Goal: Communication & Community: Answer question/provide support

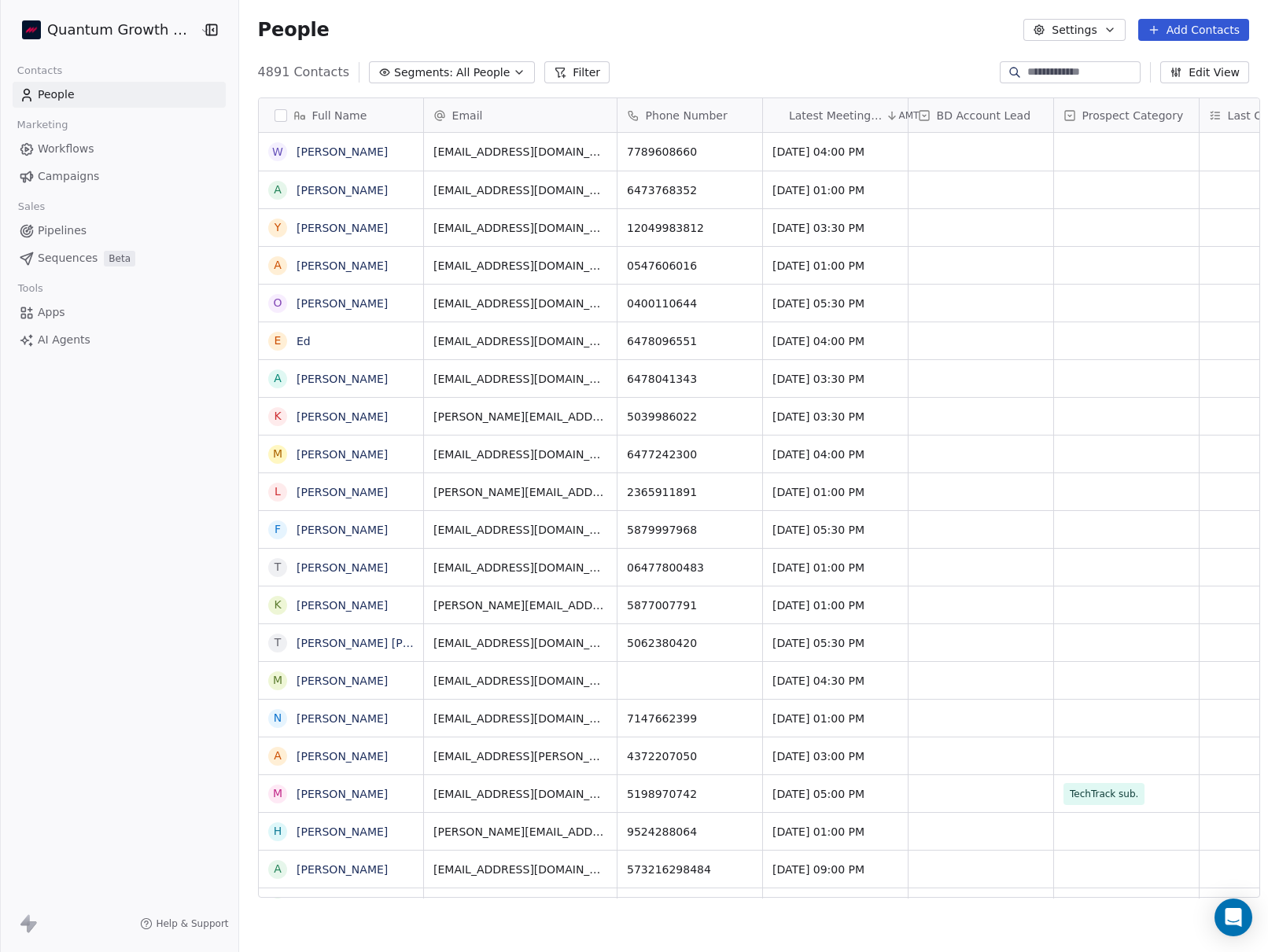
scroll to position [838, 1040]
click at [55, 173] on span "Campaigns" at bounding box center [68, 176] width 61 height 16
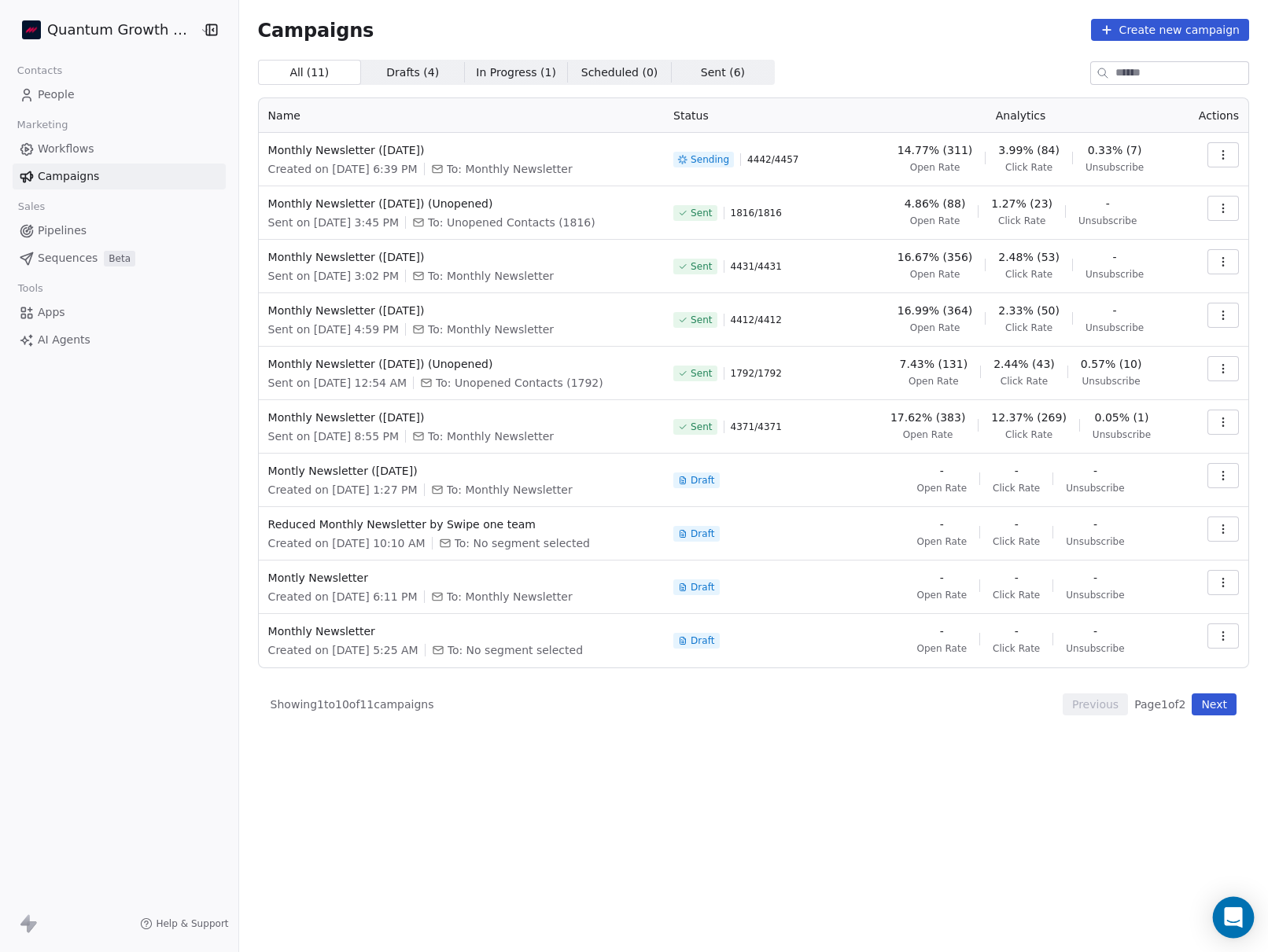
click at [1244, 919] on div "Open Intercom Messenger" at bounding box center [1233, 917] width 42 height 42
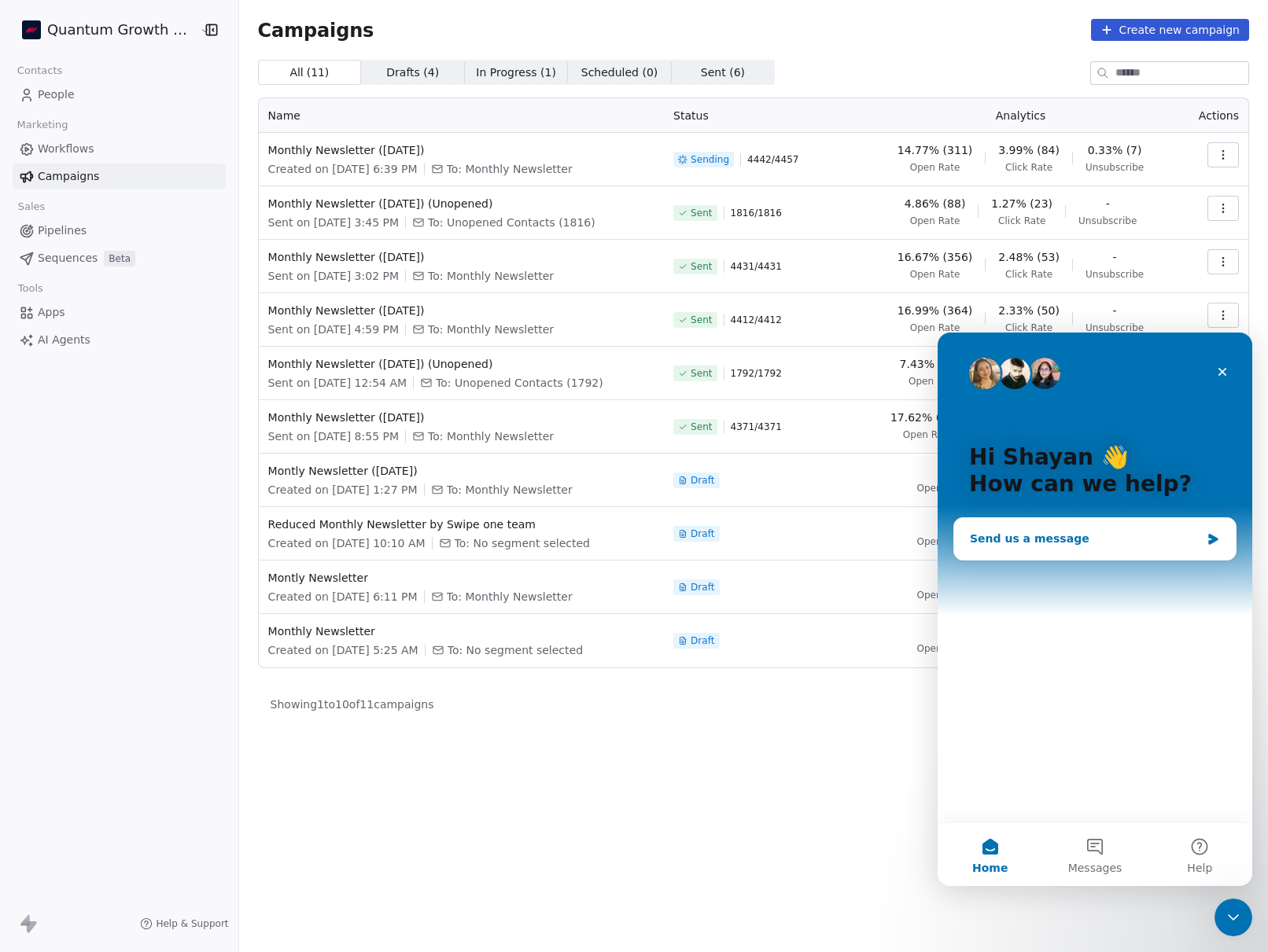
click at [1122, 544] on div "Send us a message" at bounding box center [1085, 539] width 231 height 16
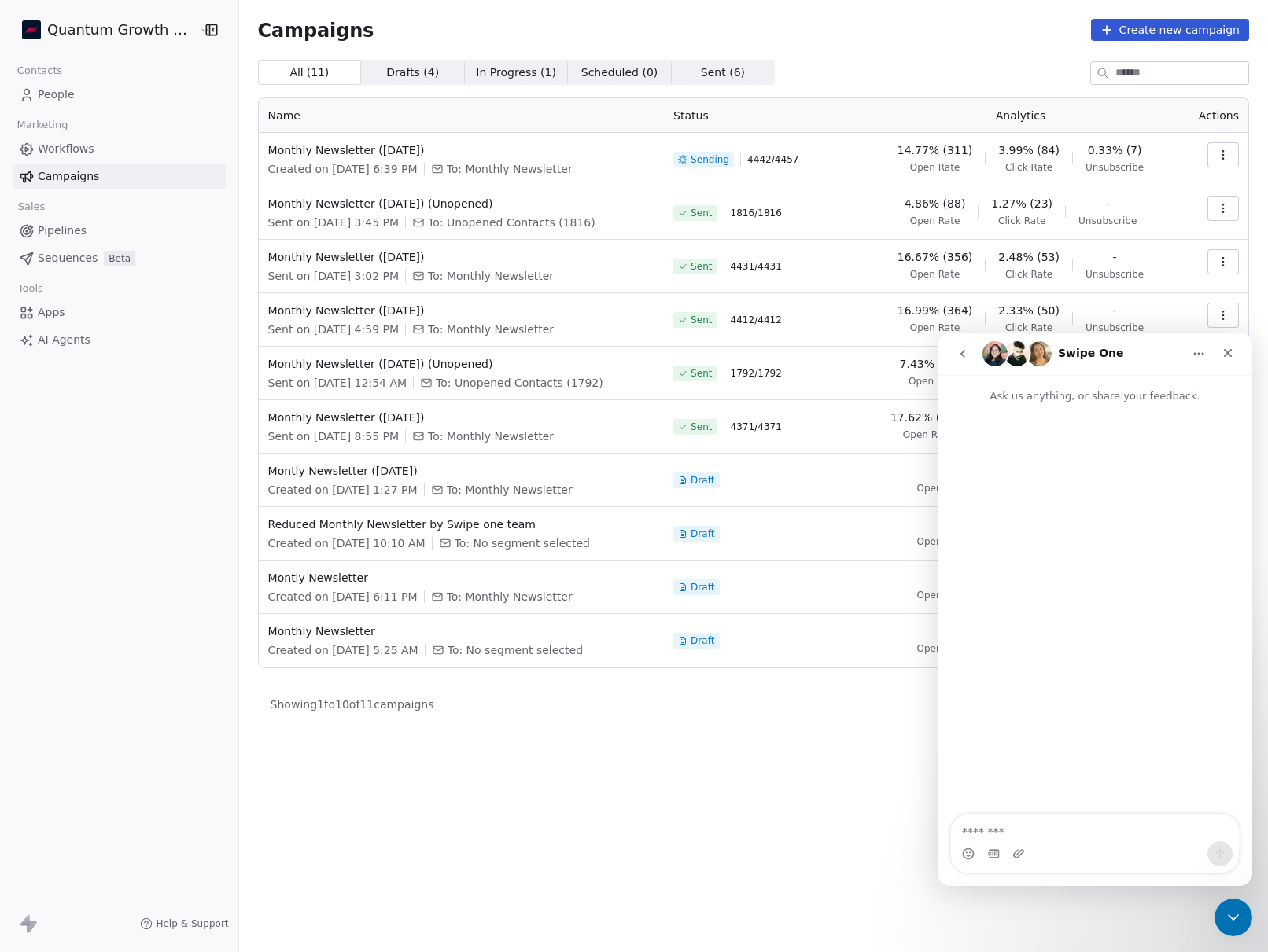
click at [965, 355] on icon "go back" at bounding box center [962, 353] width 12 height 12
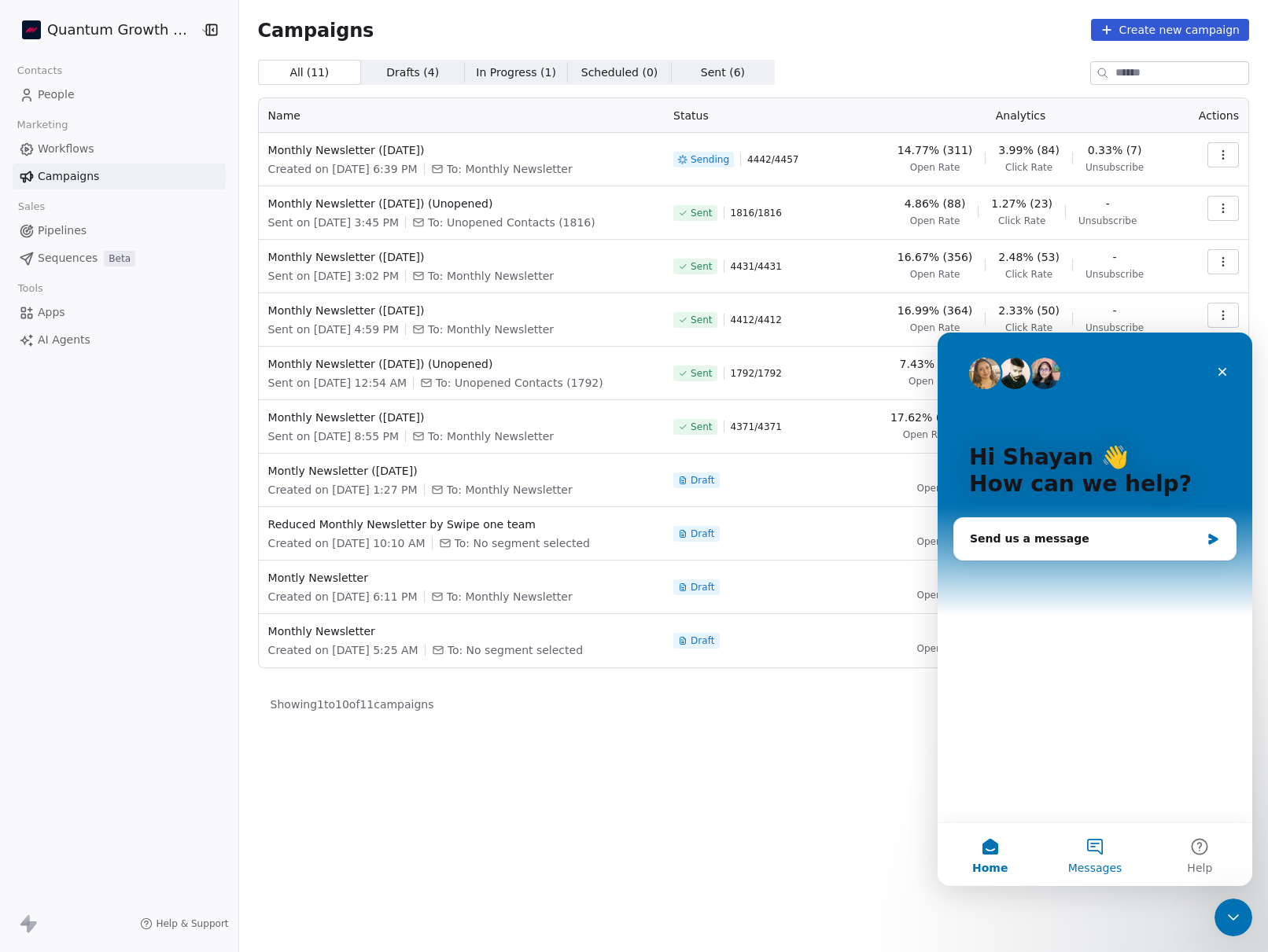
click at [1105, 846] on button "Messages" at bounding box center [1094, 854] width 104 height 63
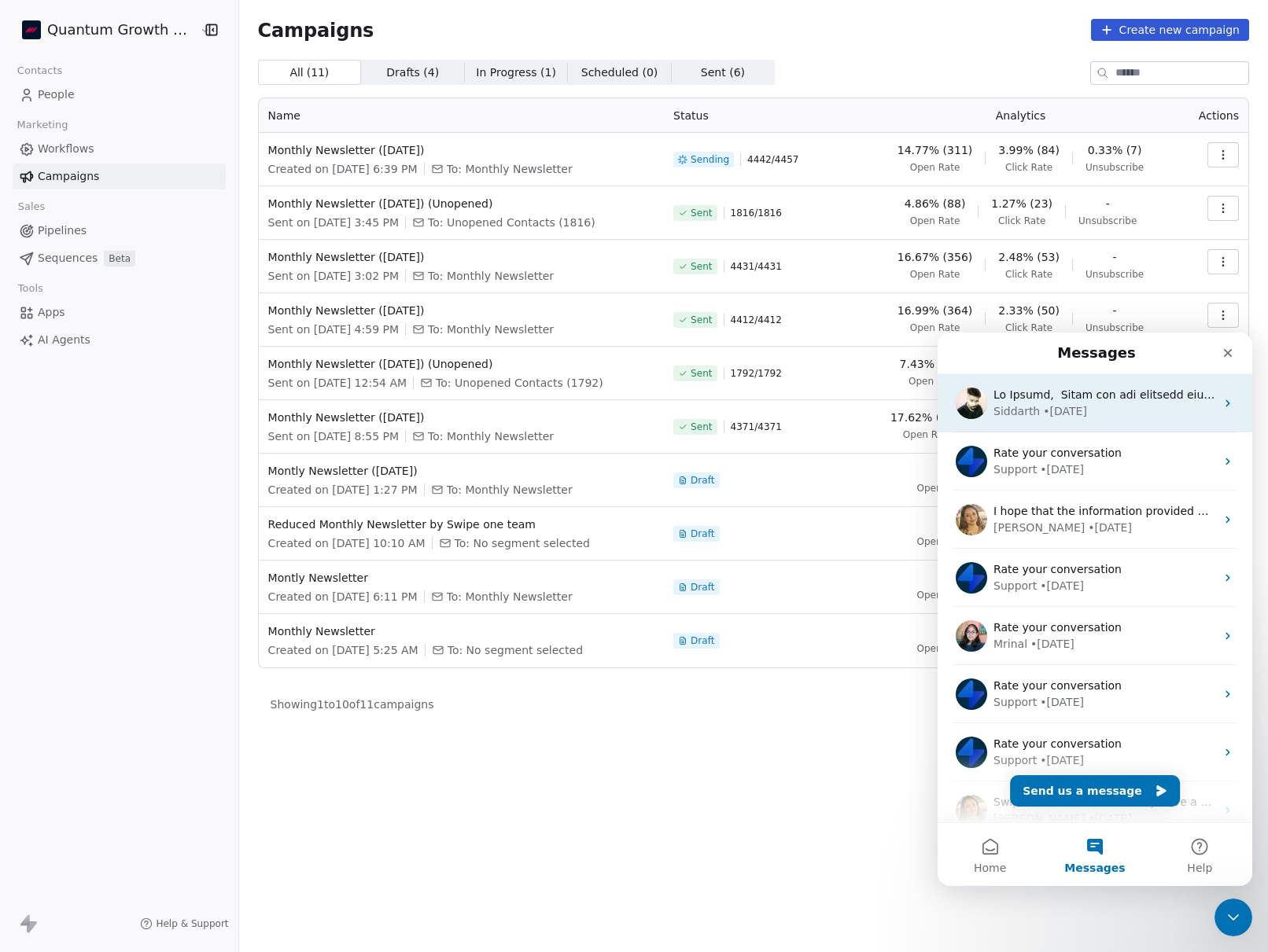
click at [1133, 415] on div "[PERSON_NAME] • [DATE]" at bounding box center [1104, 412] width 222 height 16
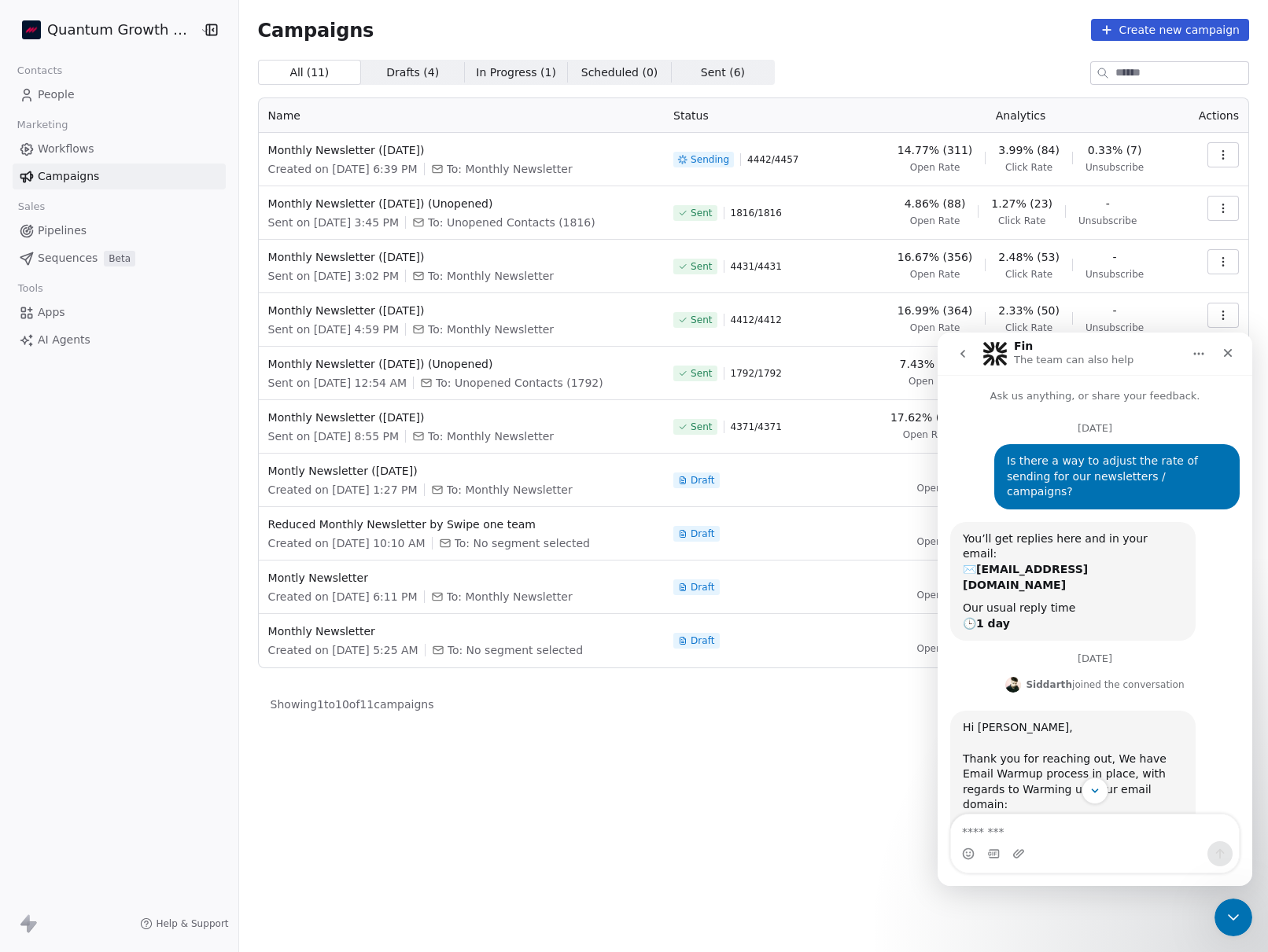
scroll to position [488, 0]
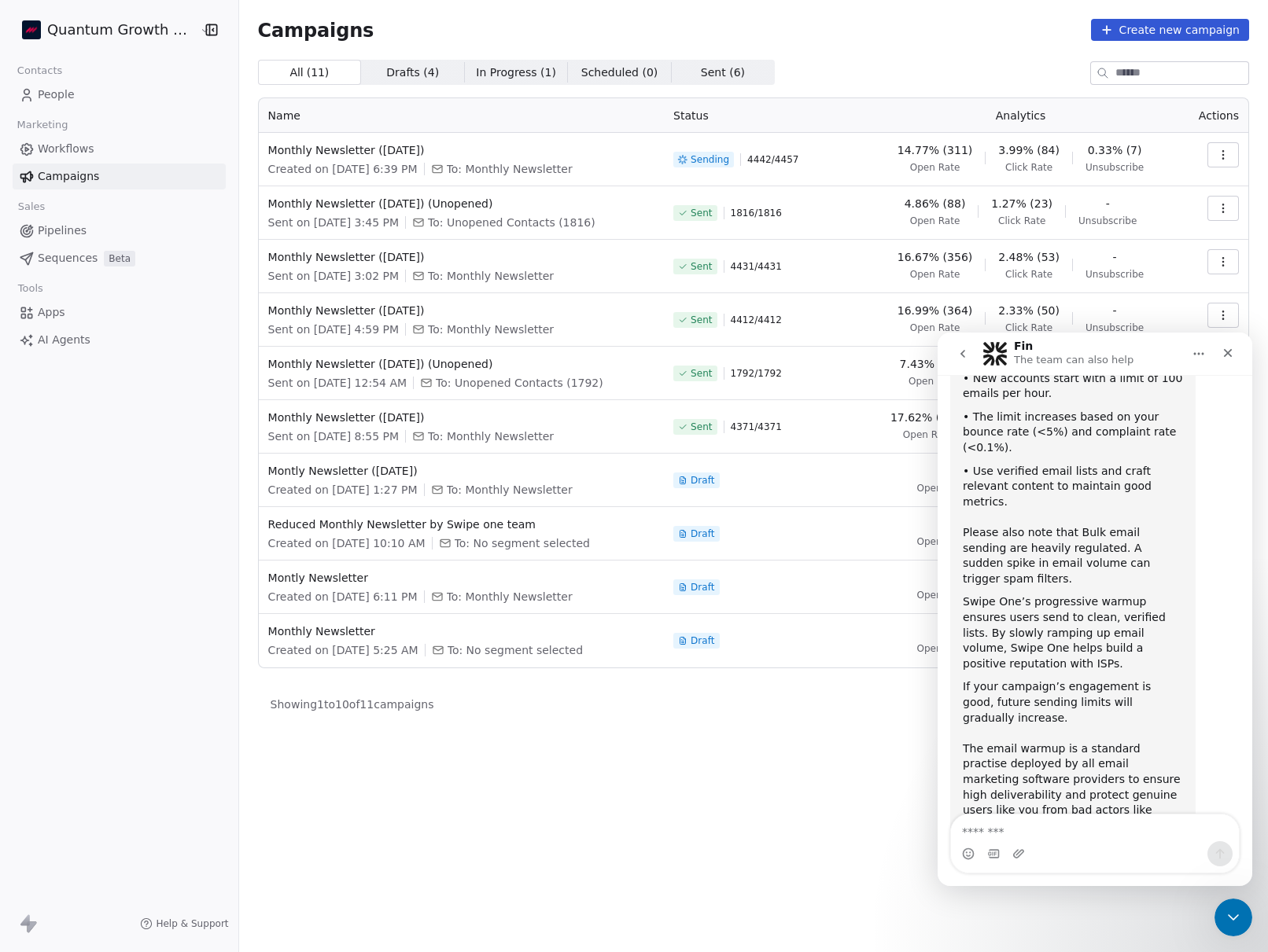
click at [1064, 830] on textarea "Message…" at bounding box center [1094, 827] width 288 height 27
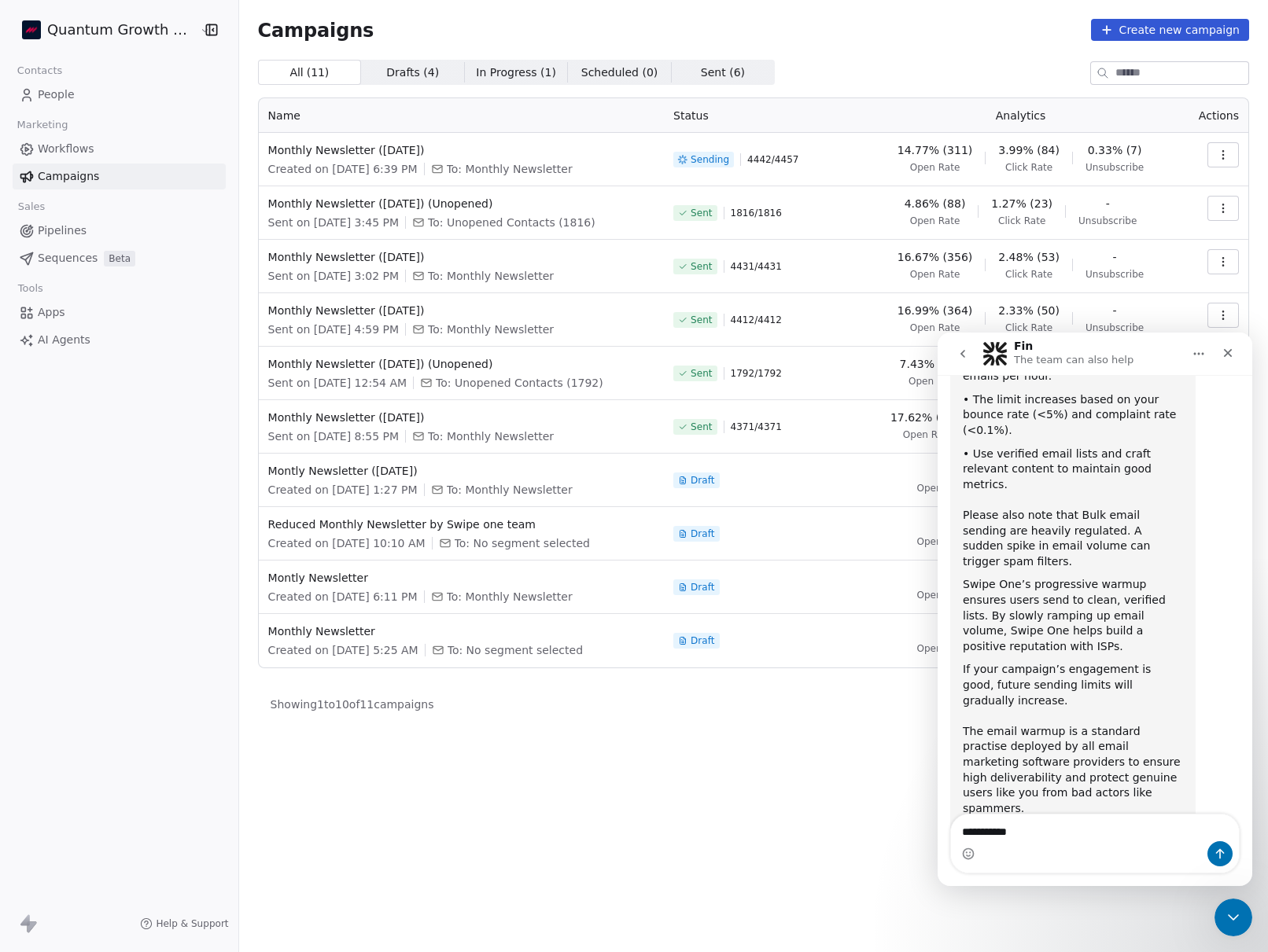
scroll to position [519, 0]
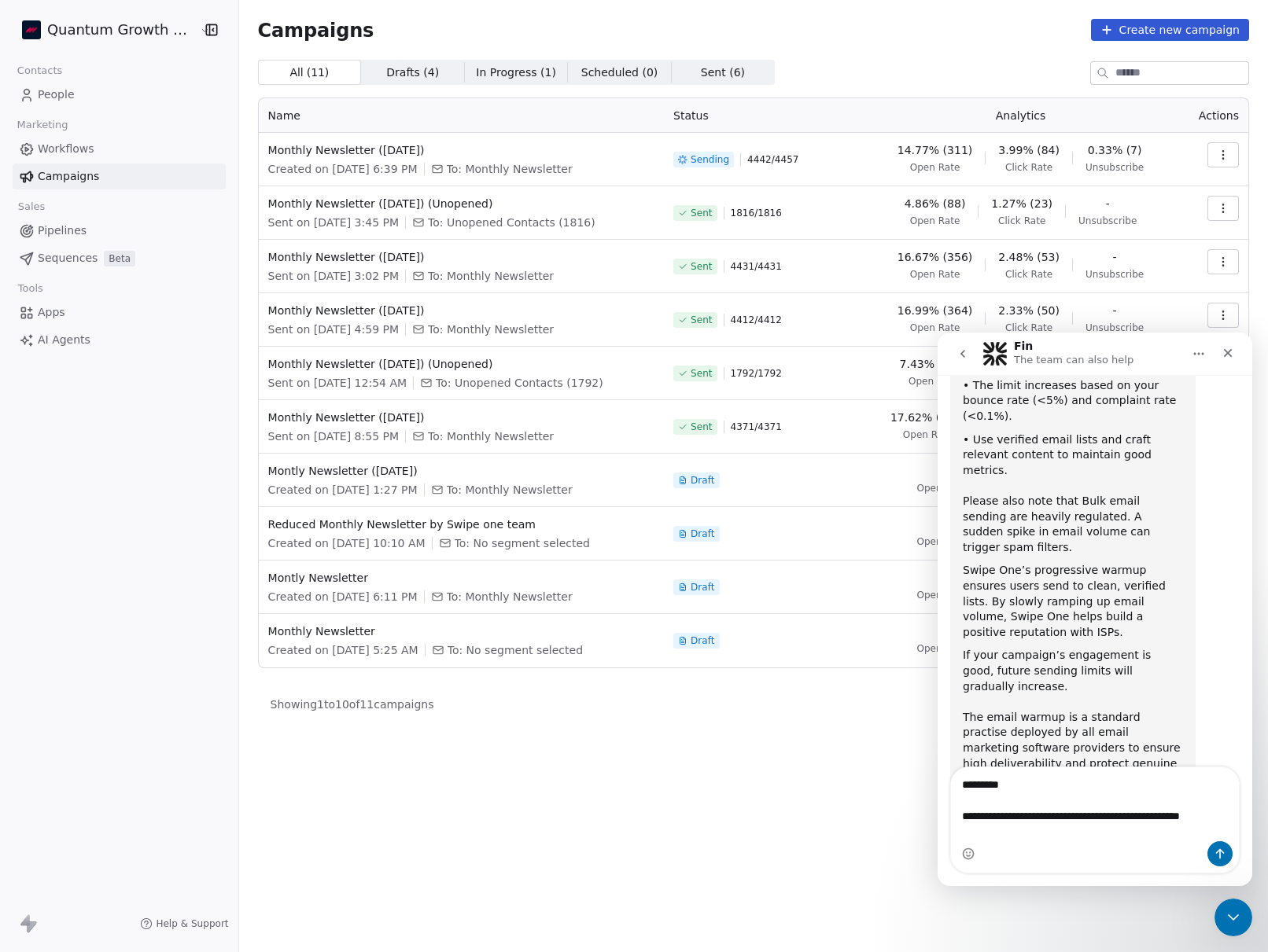
type textarea "**********"
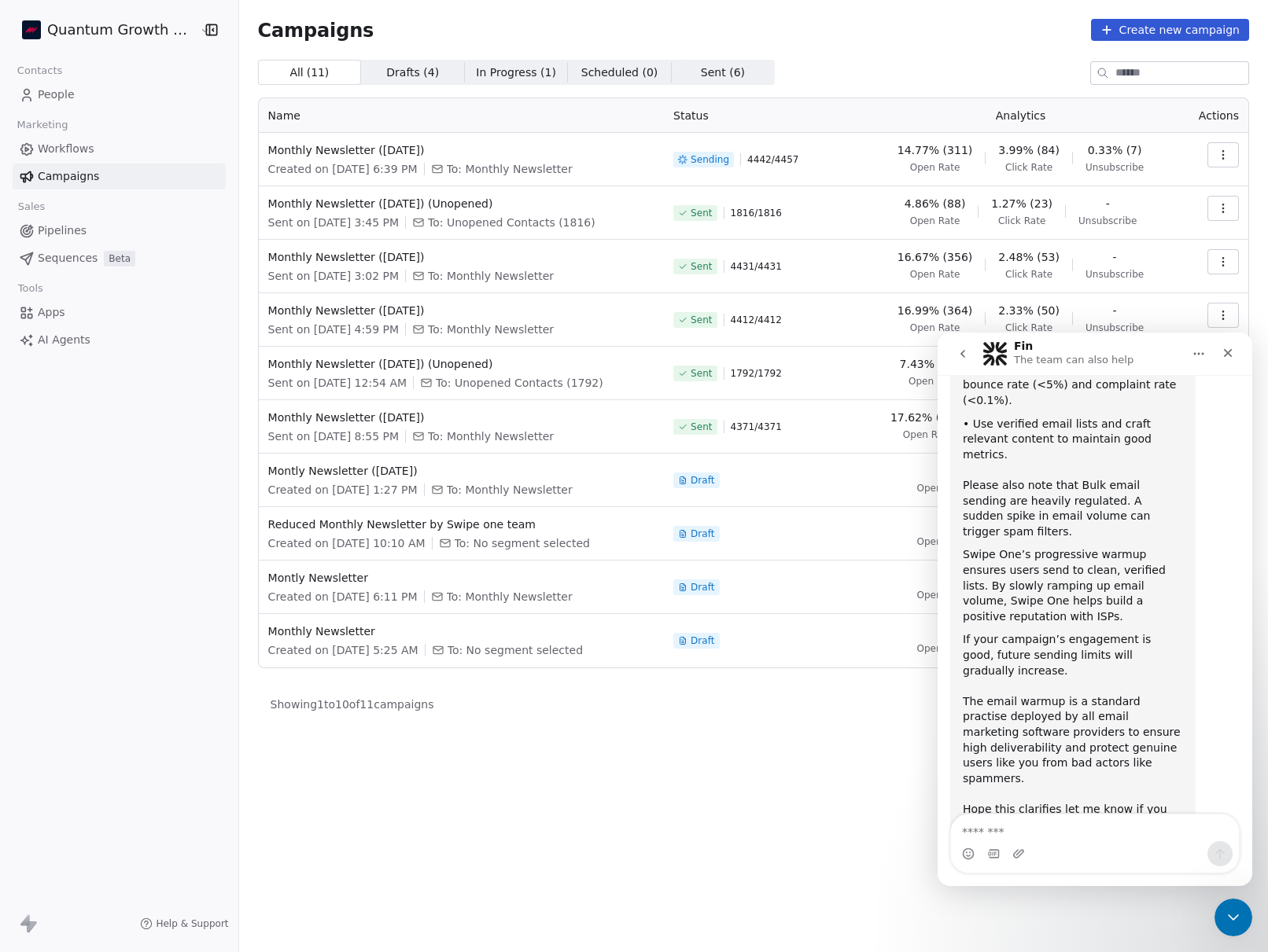
scroll to position [594, 0]
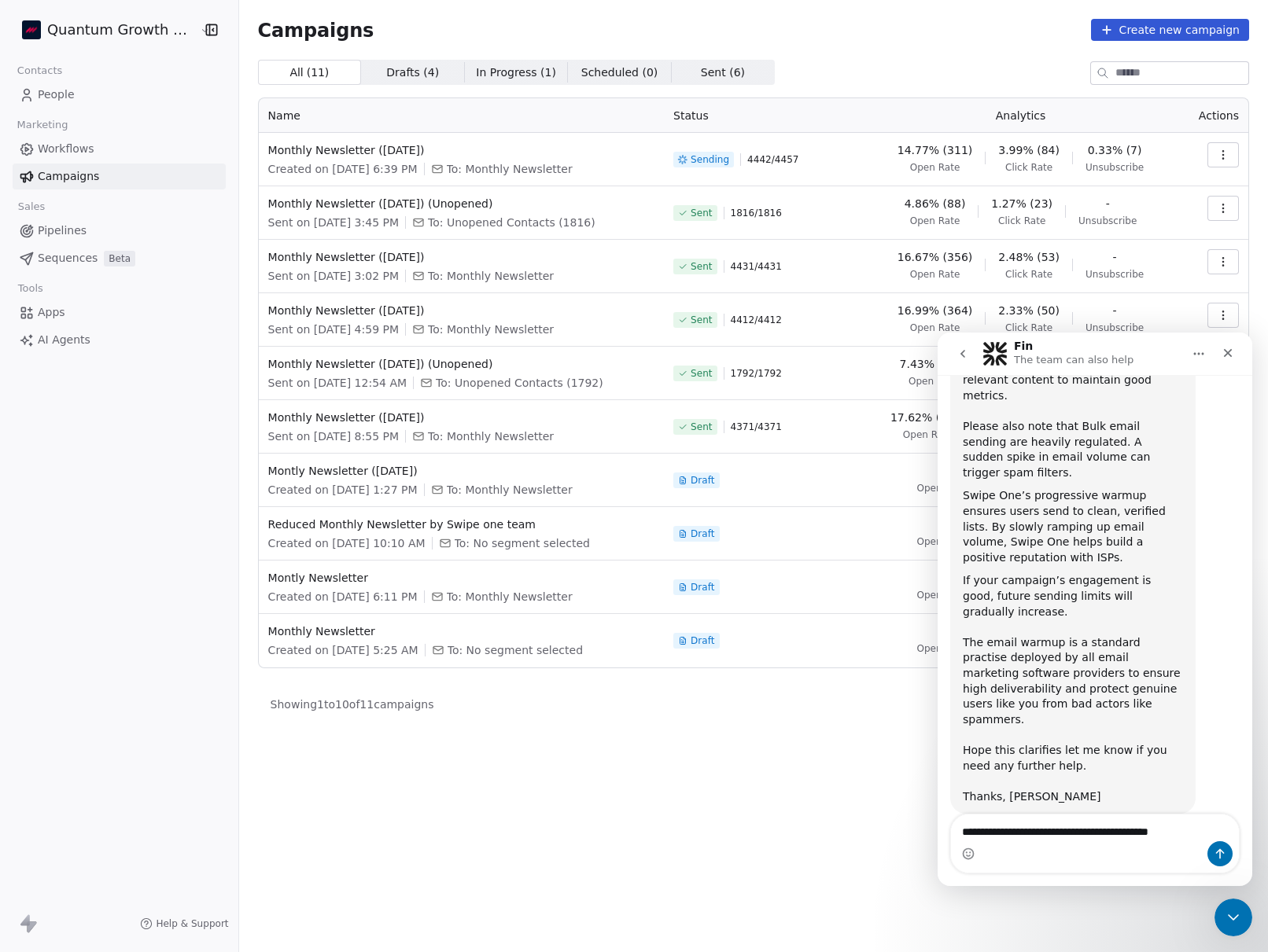
type textarea "**********"
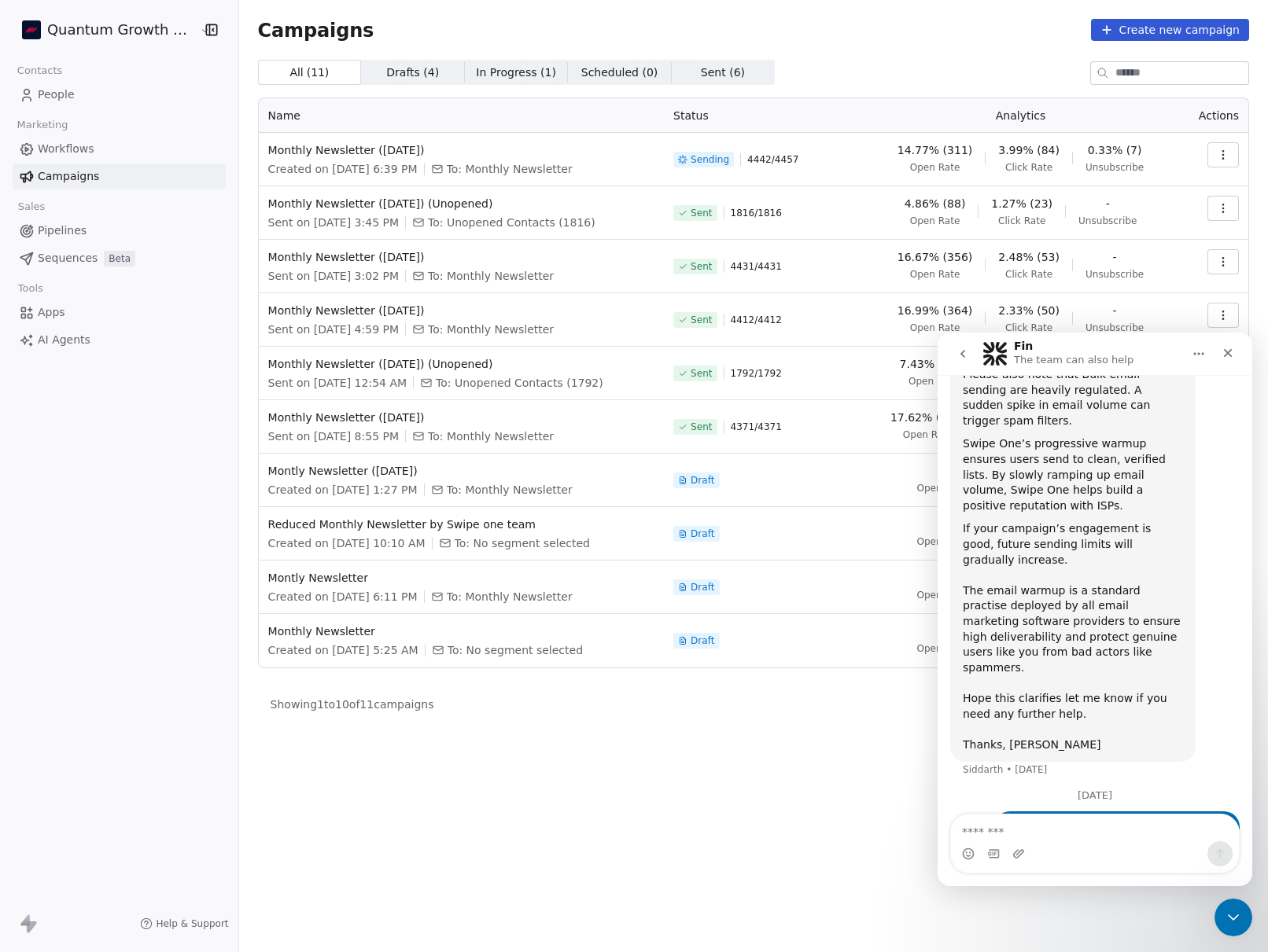
click at [957, 348] on icon "go back" at bounding box center [962, 353] width 12 height 12
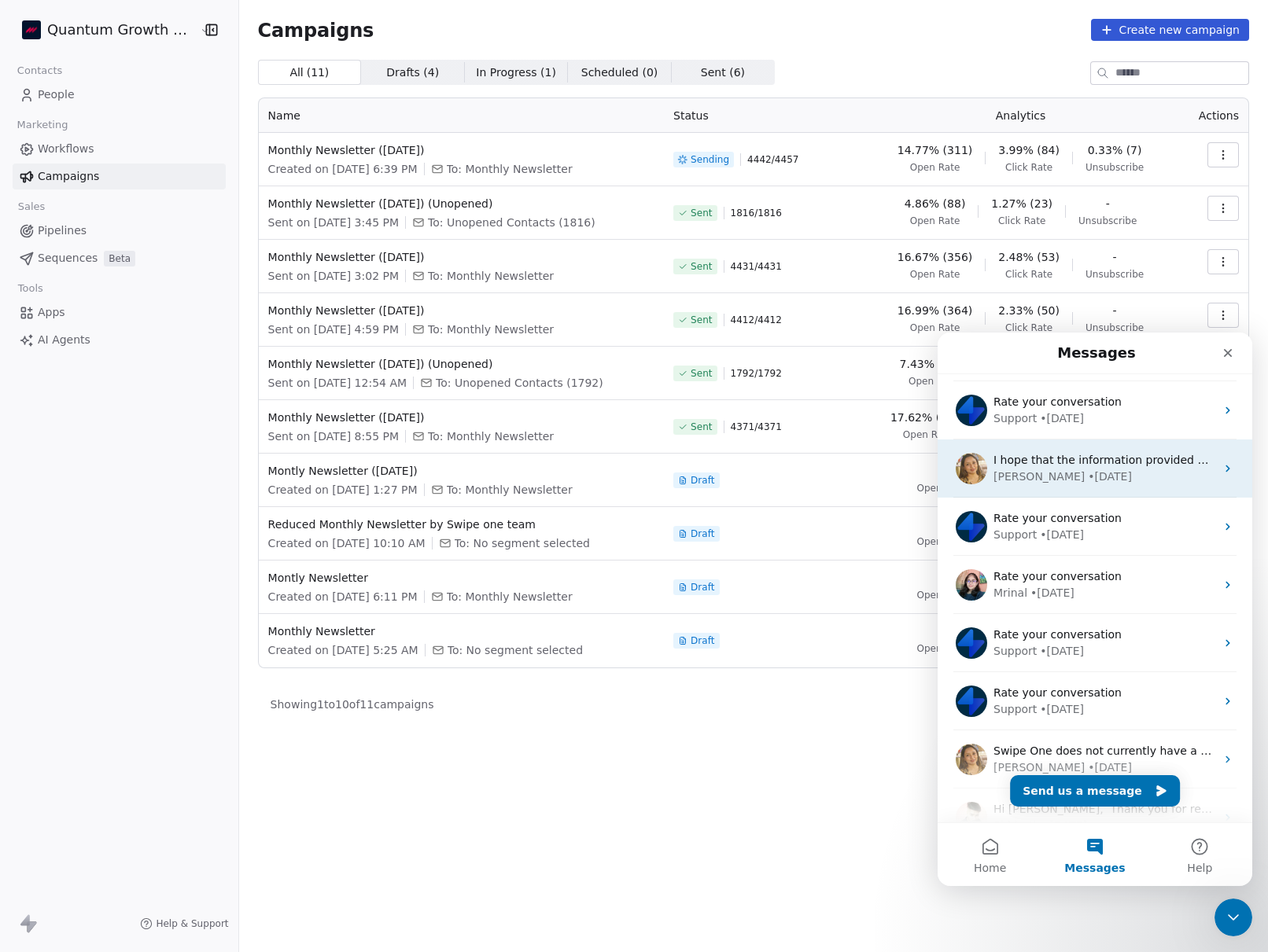
scroll to position [54, 0]
click at [1132, 471] on div "[PERSON_NAME] • [DATE]" at bounding box center [1104, 474] width 222 height 16
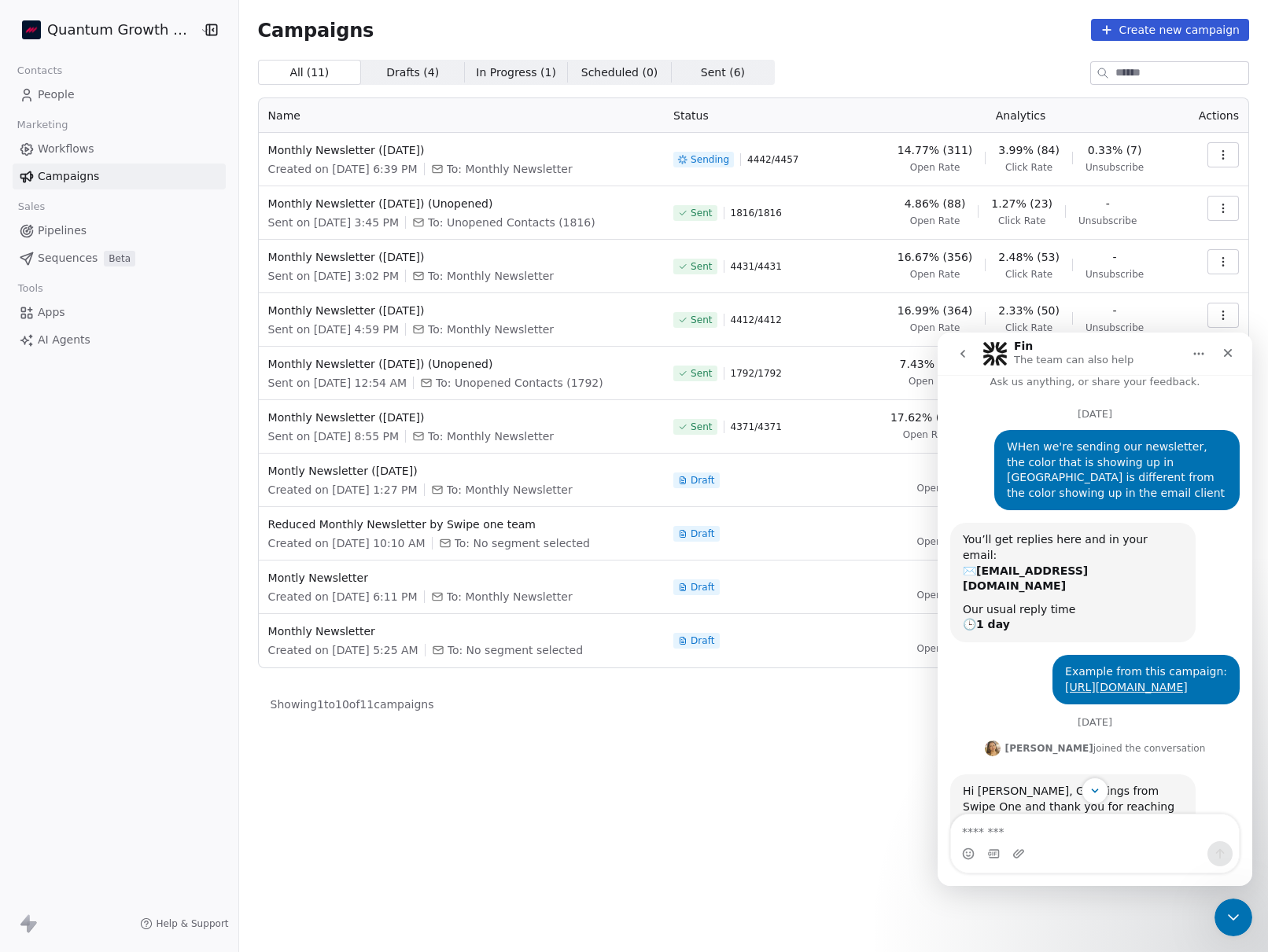
scroll to position [0, 0]
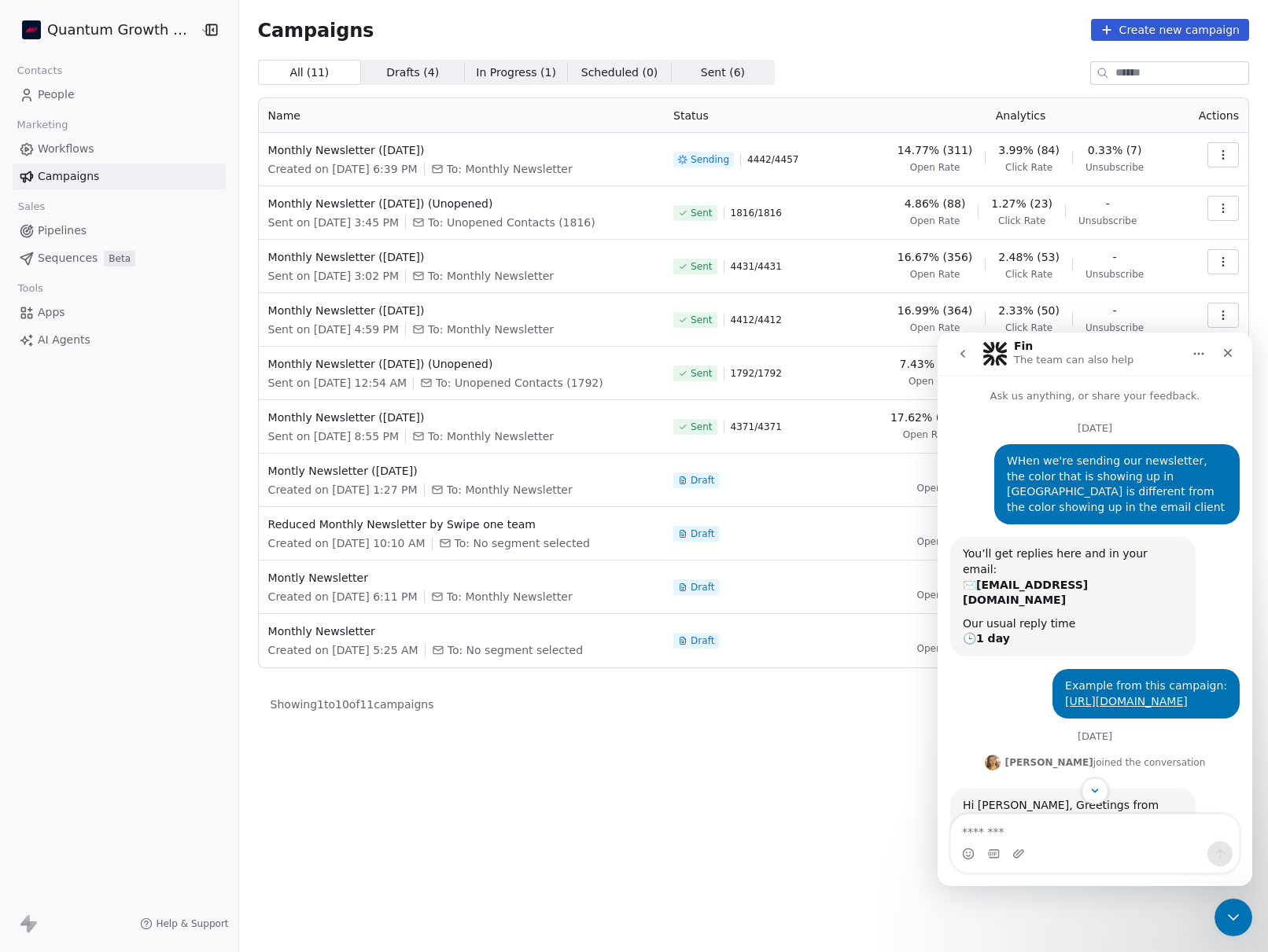
click at [960, 356] on icon "go back" at bounding box center [962, 353] width 12 height 12
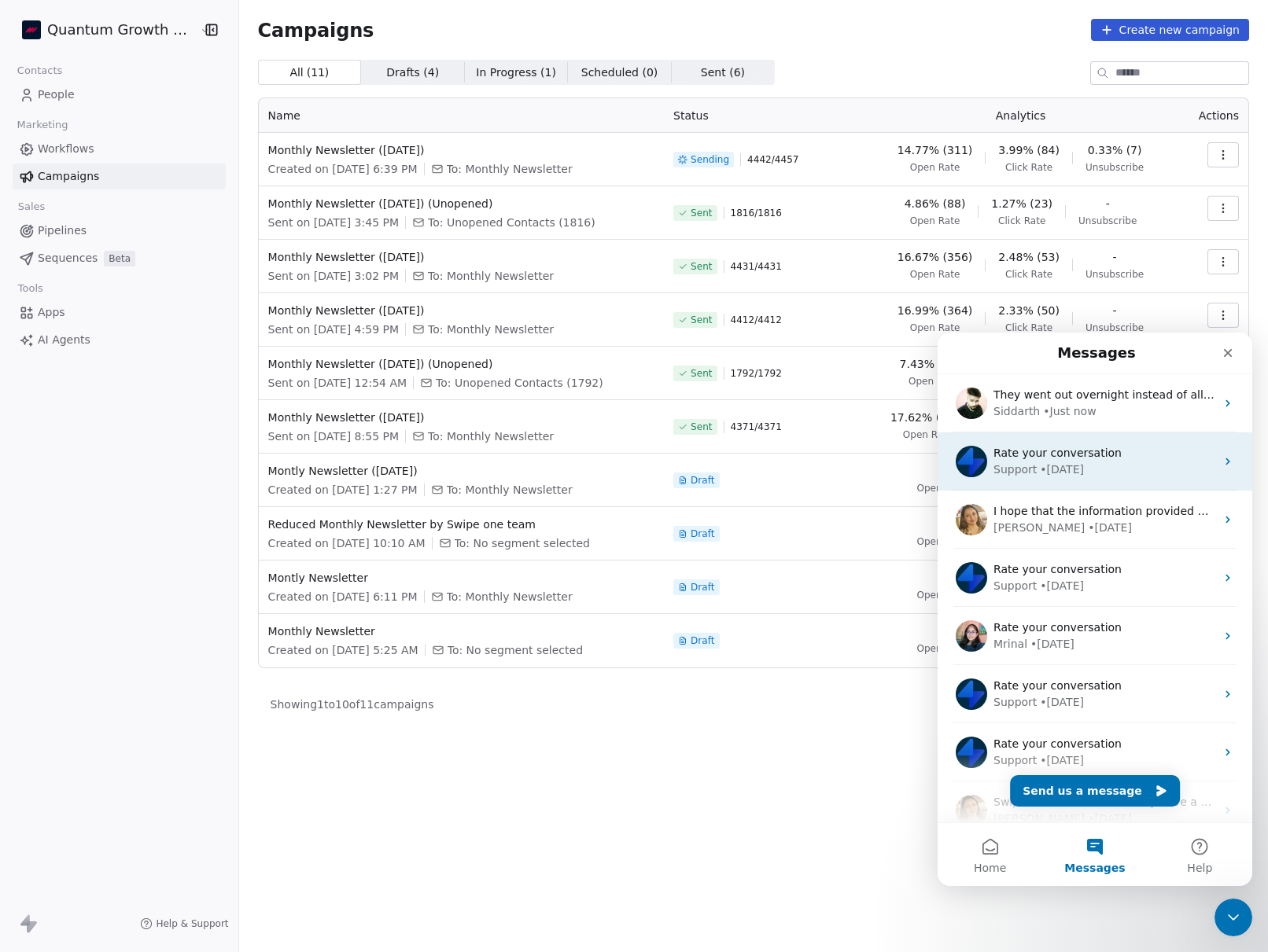
click at [1100, 464] on div "Support • [DATE]" at bounding box center [1104, 469] width 222 height 16
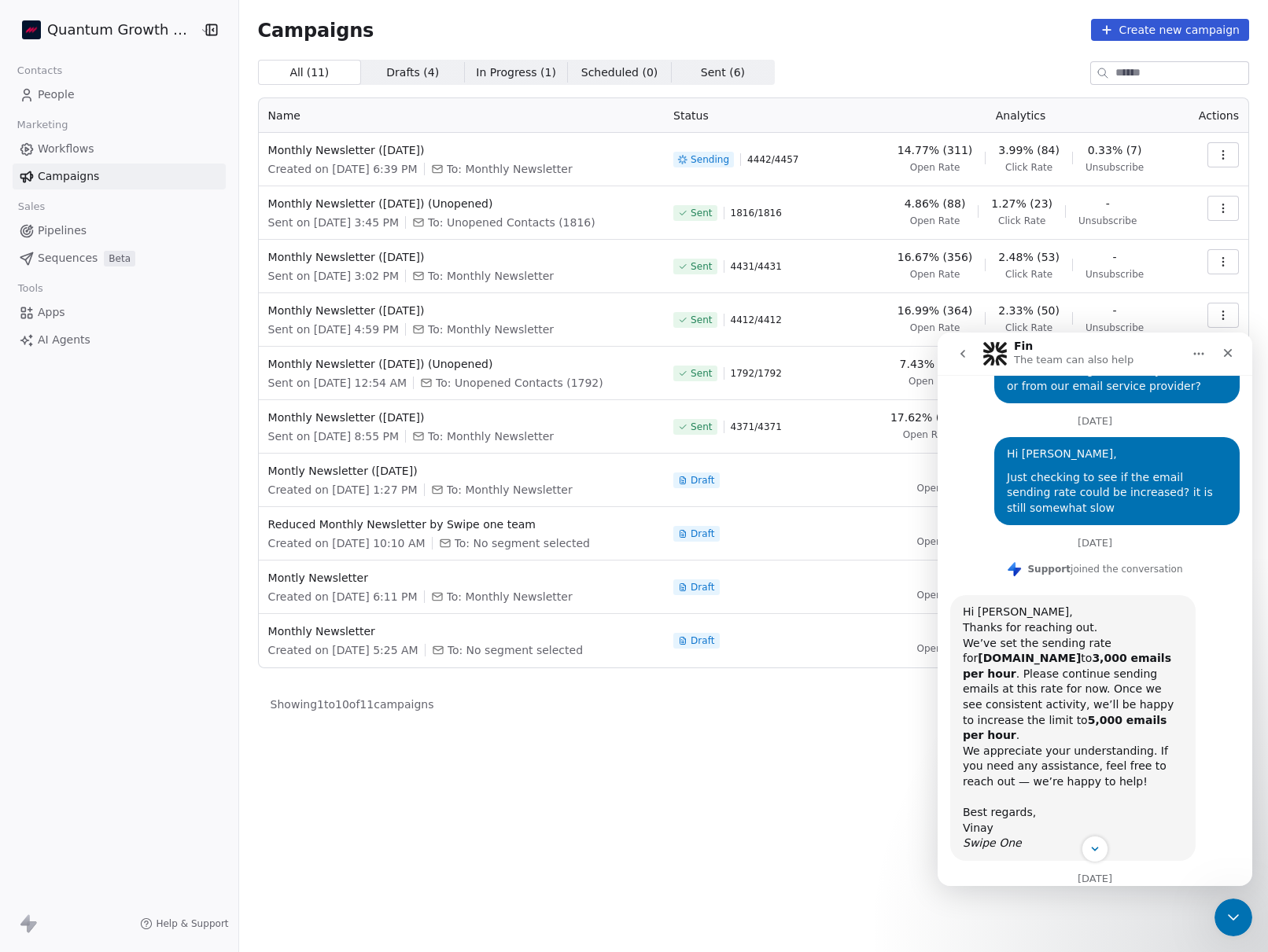
scroll to position [1267, 0]
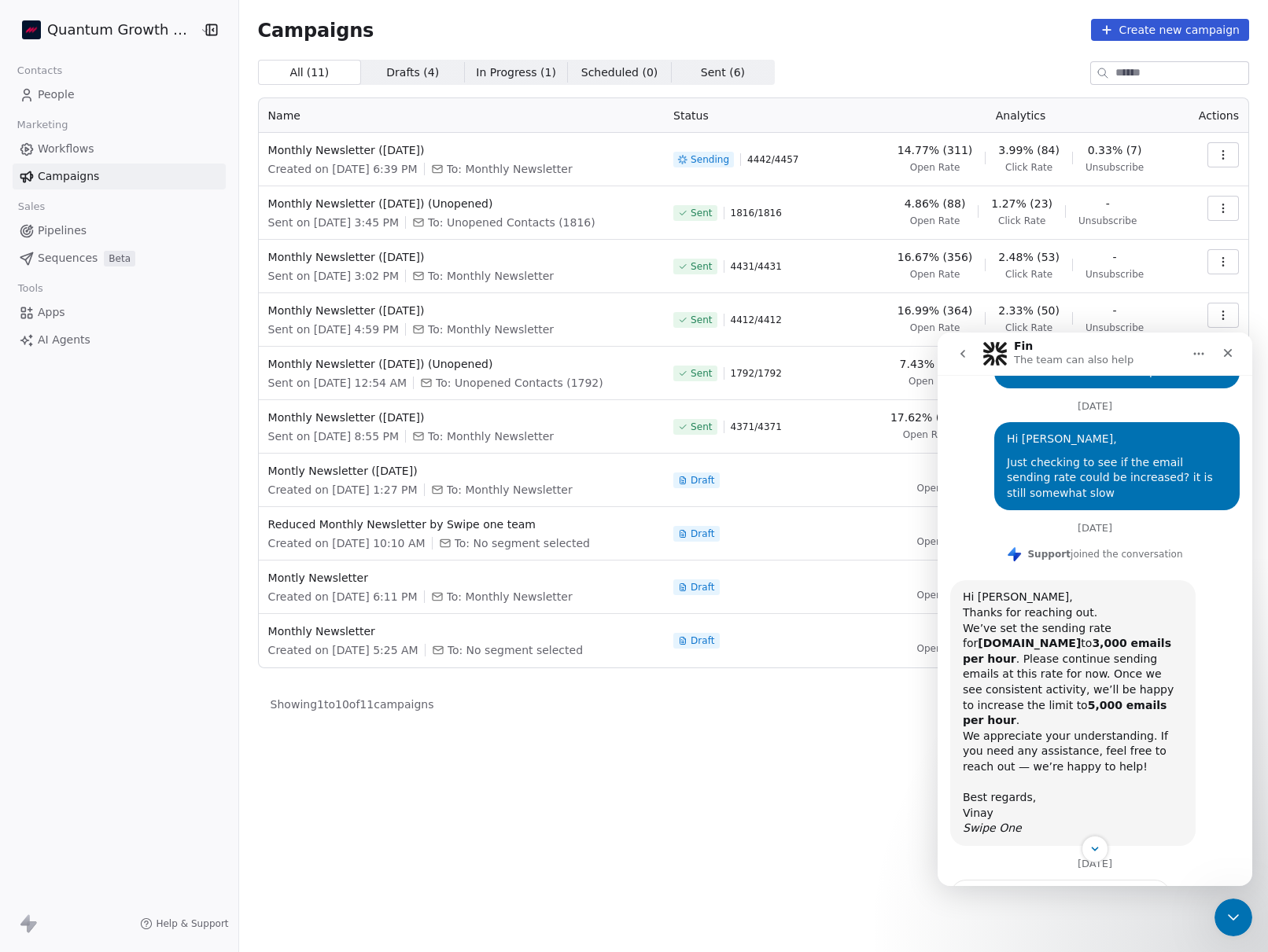
click at [958, 345] on button "go back" at bounding box center [962, 354] width 30 height 30
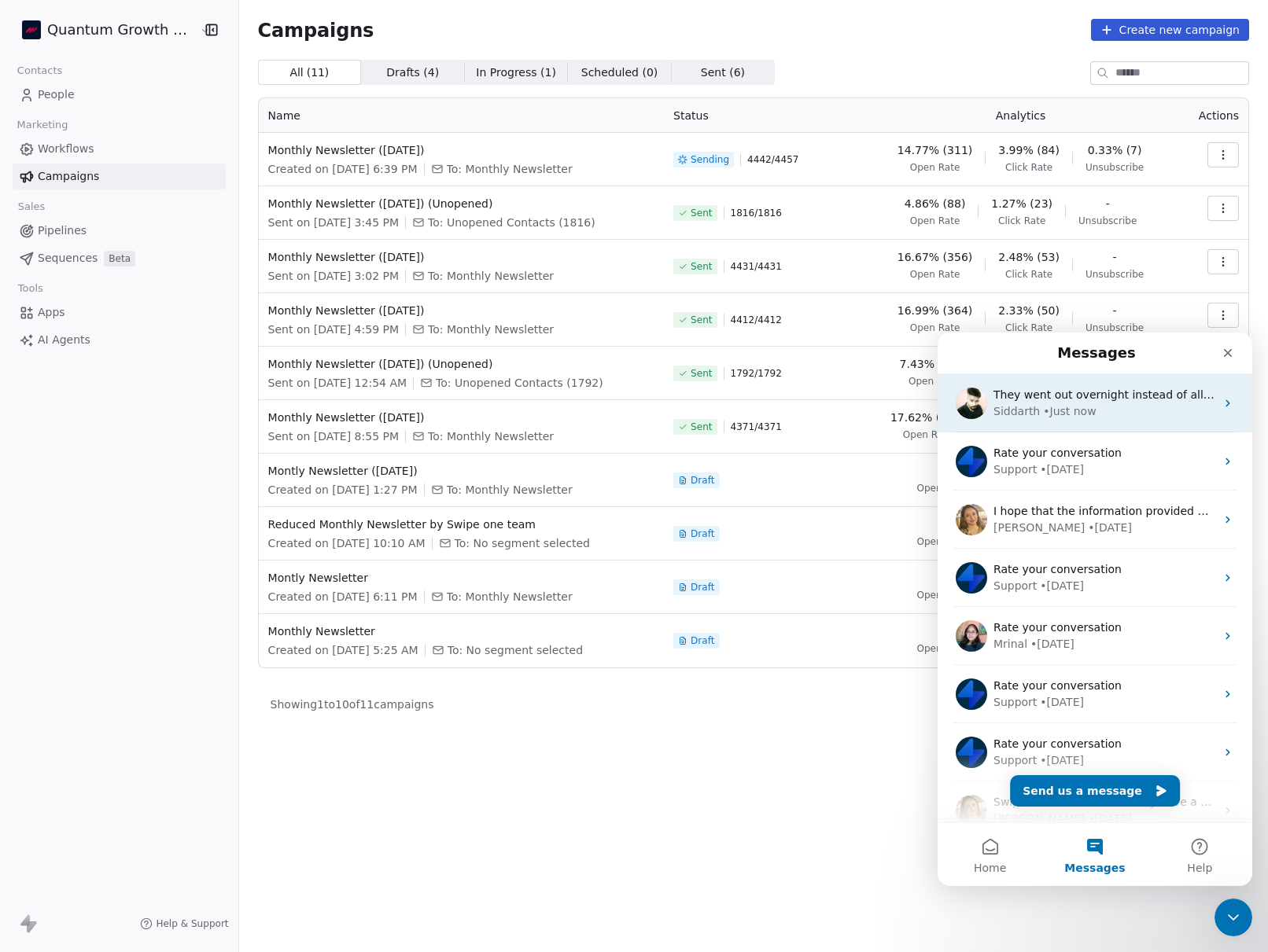
click at [1093, 417] on div "[PERSON_NAME] • Just now" at bounding box center [1104, 412] width 222 height 16
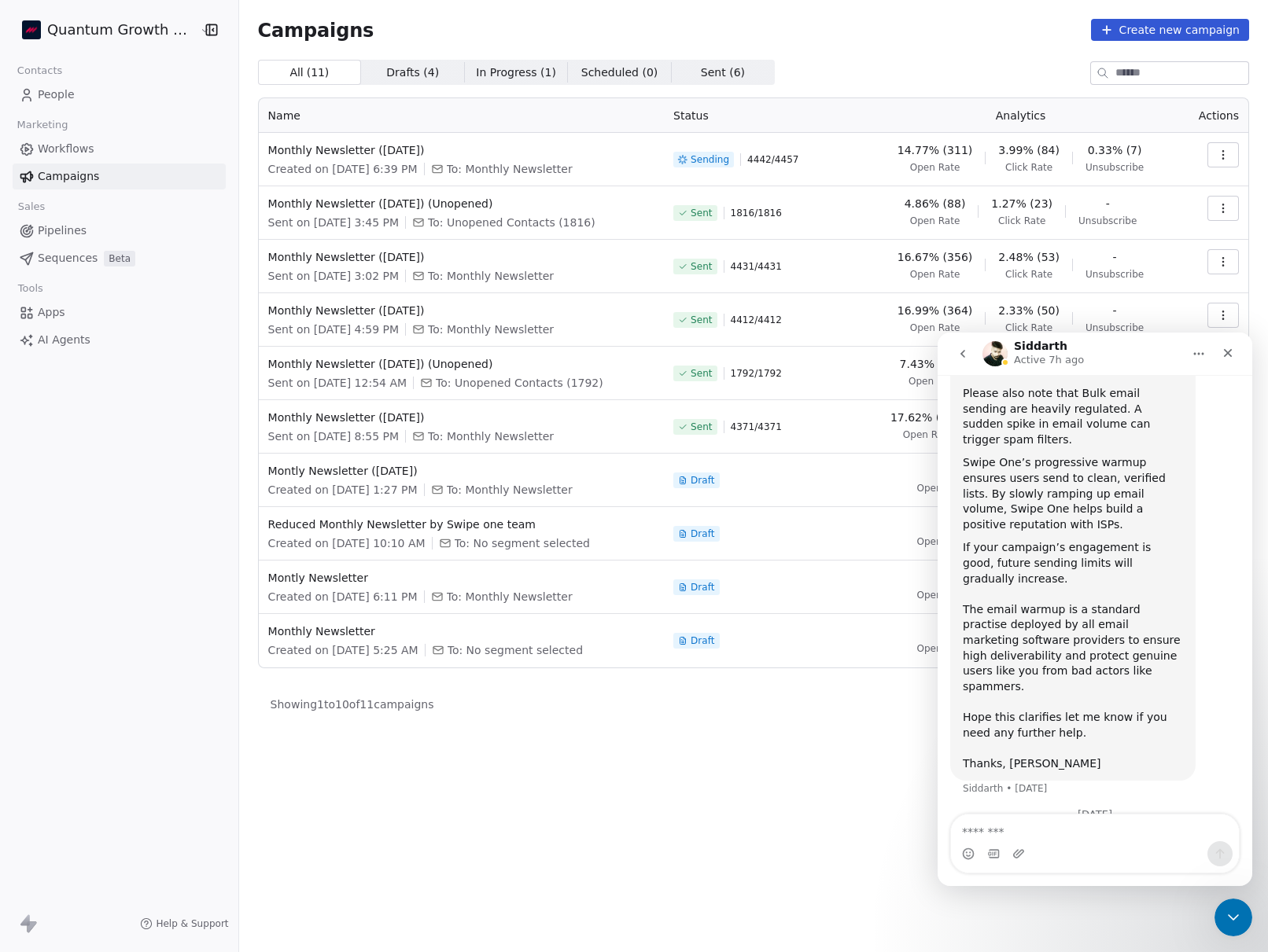
scroll to position [646, 0]
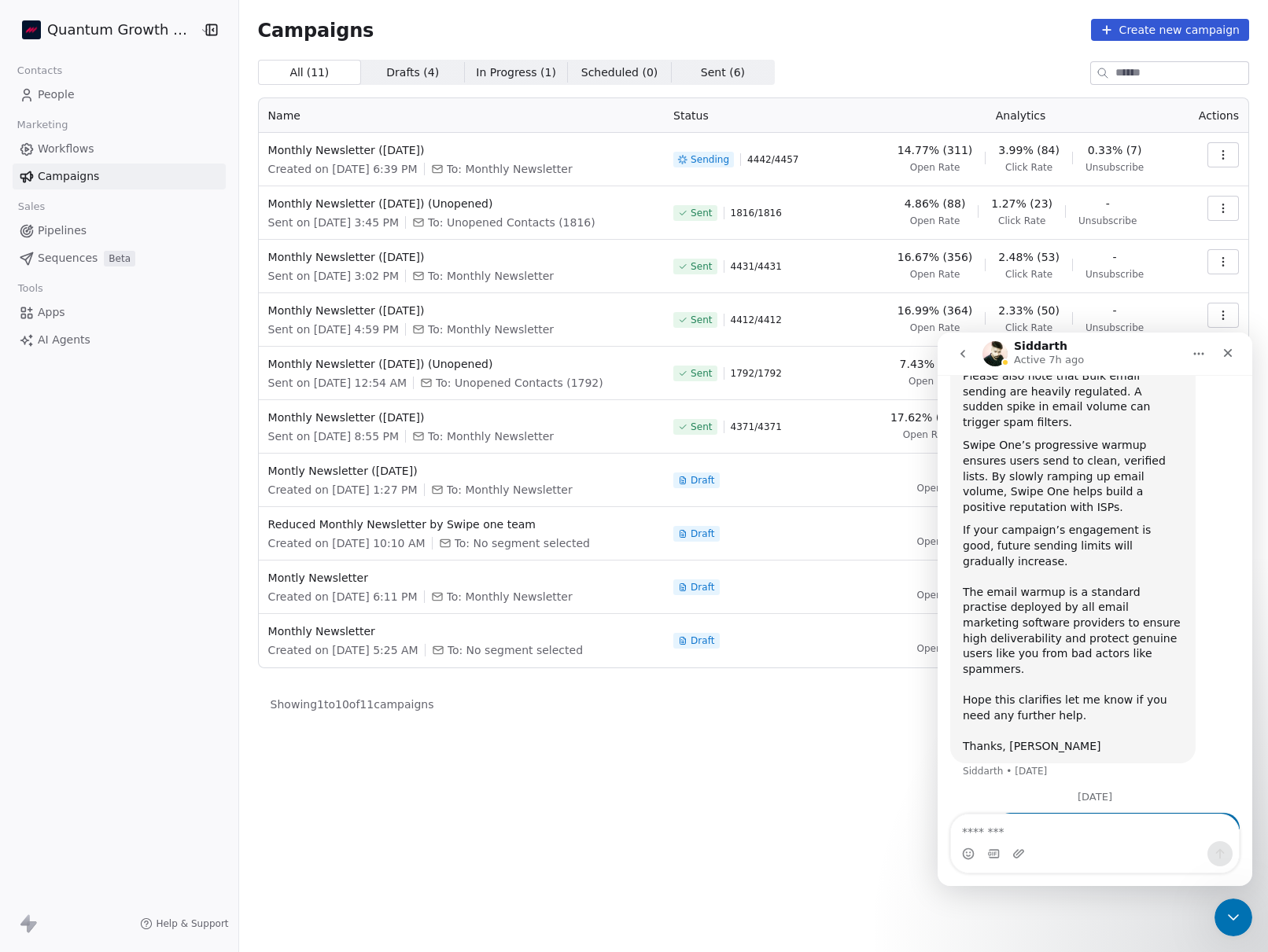
click at [1053, 829] on textarea "Message…" at bounding box center [1094, 827] width 288 height 27
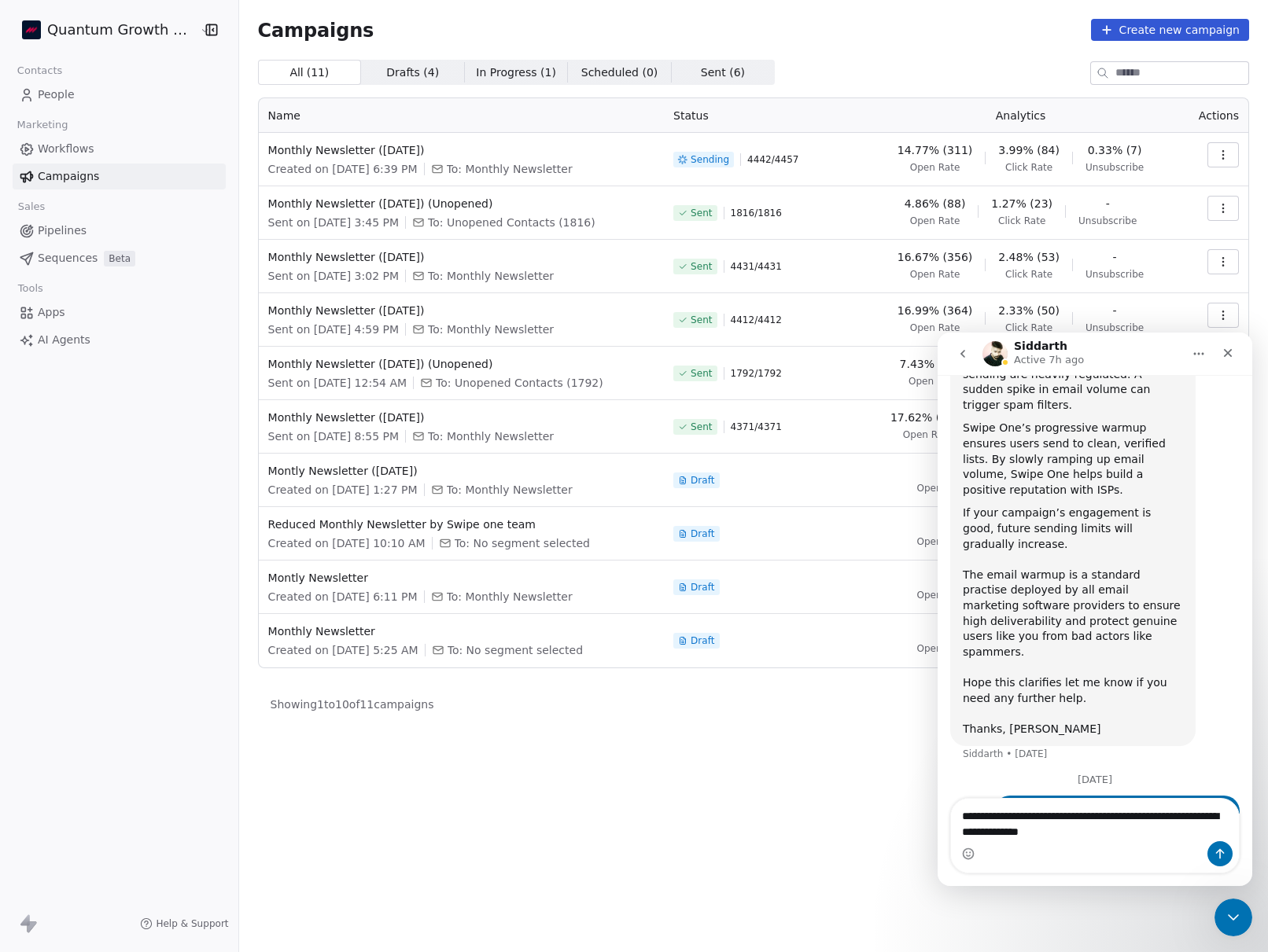
type textarea "**********"
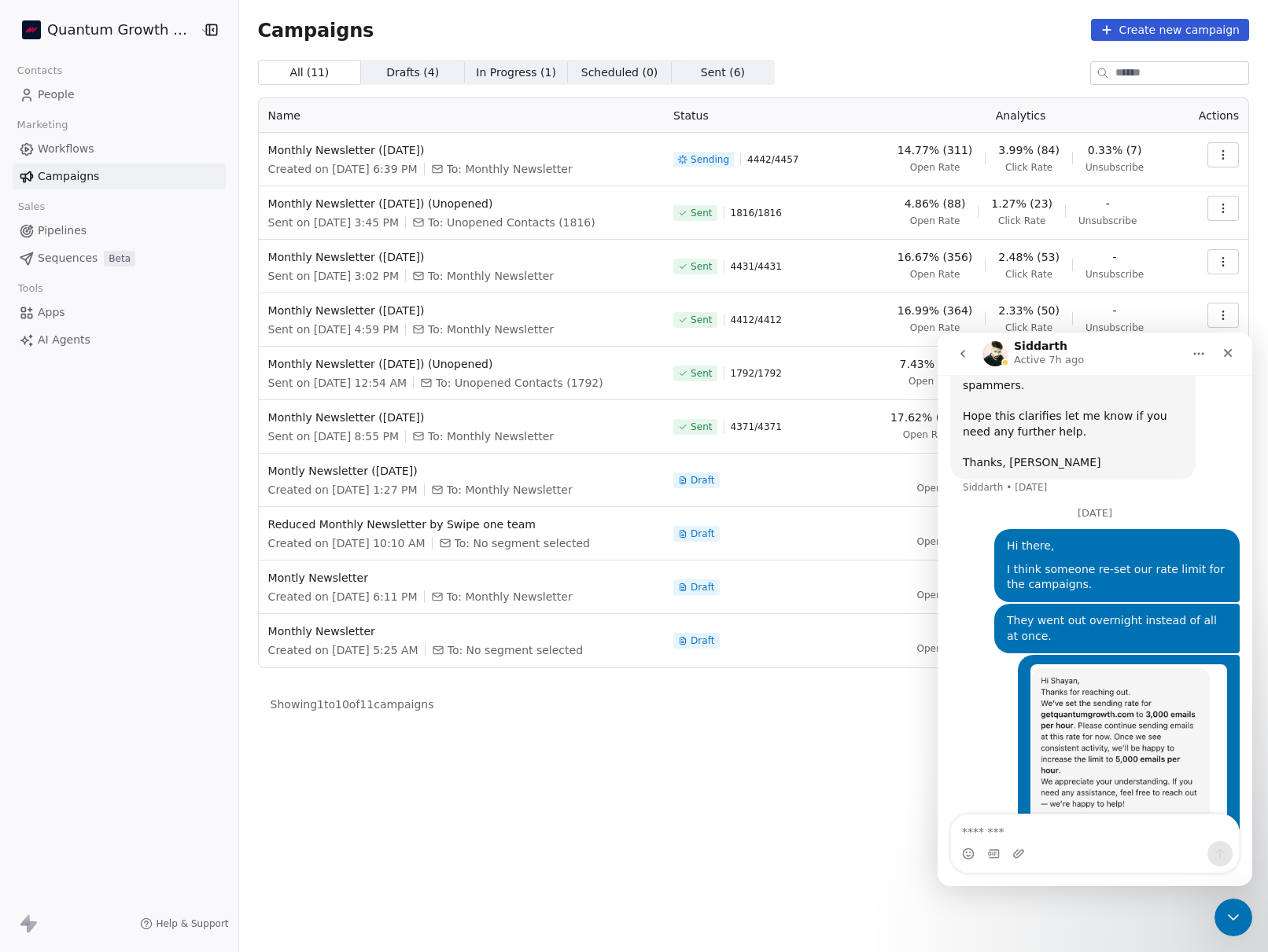
scroll to position [943, 0]
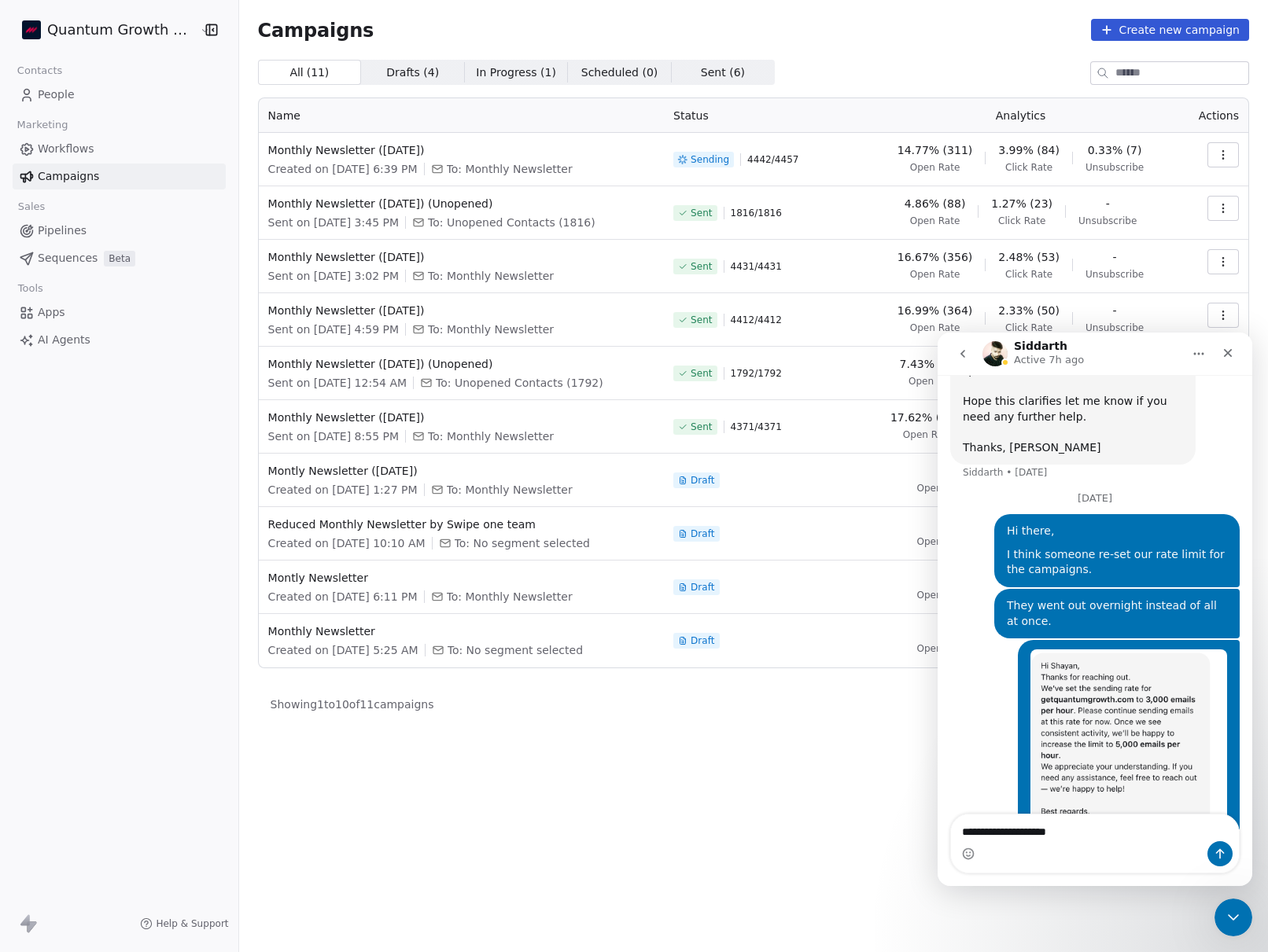
type textarea "**********"
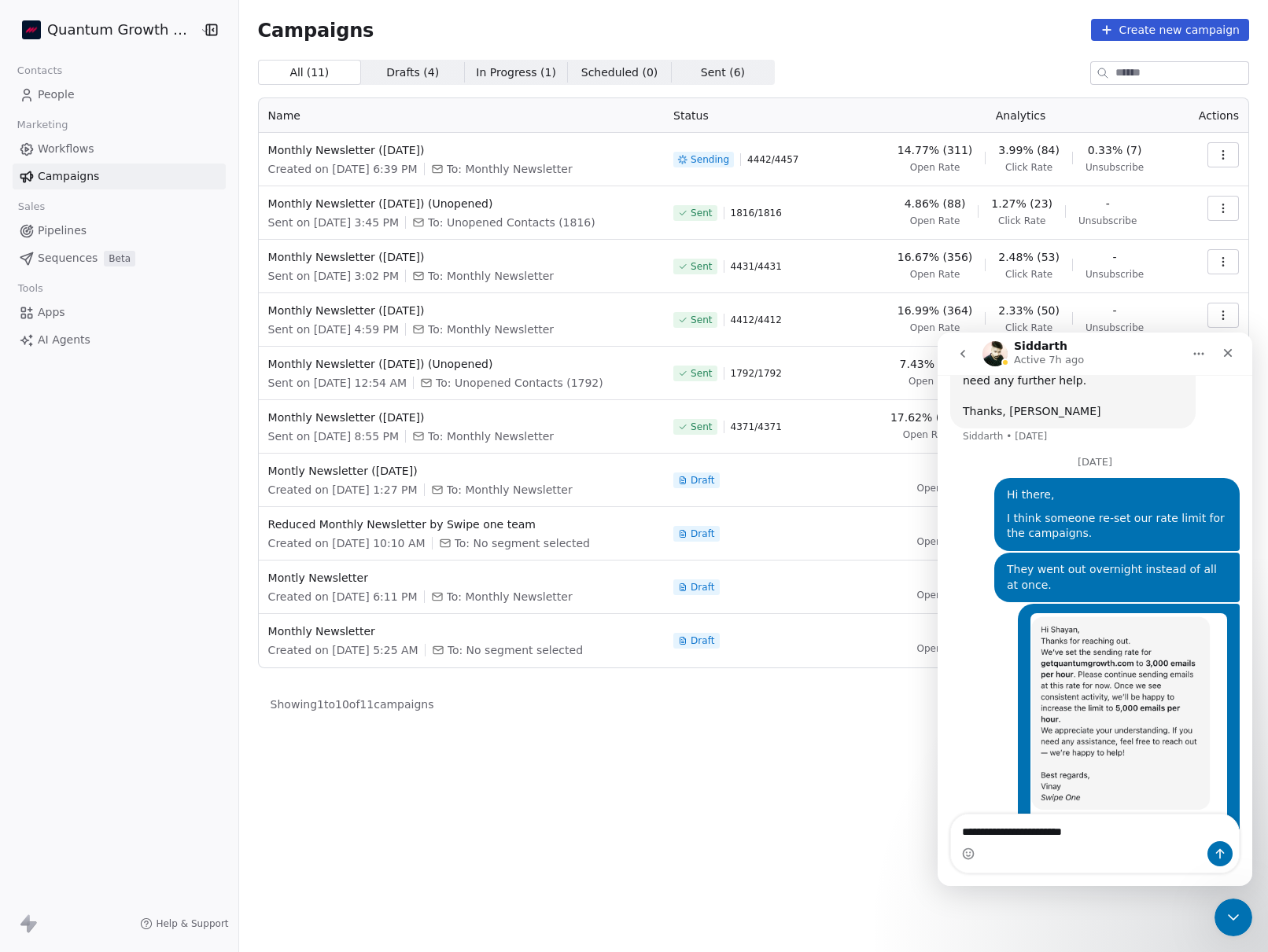
type textarea "**********"
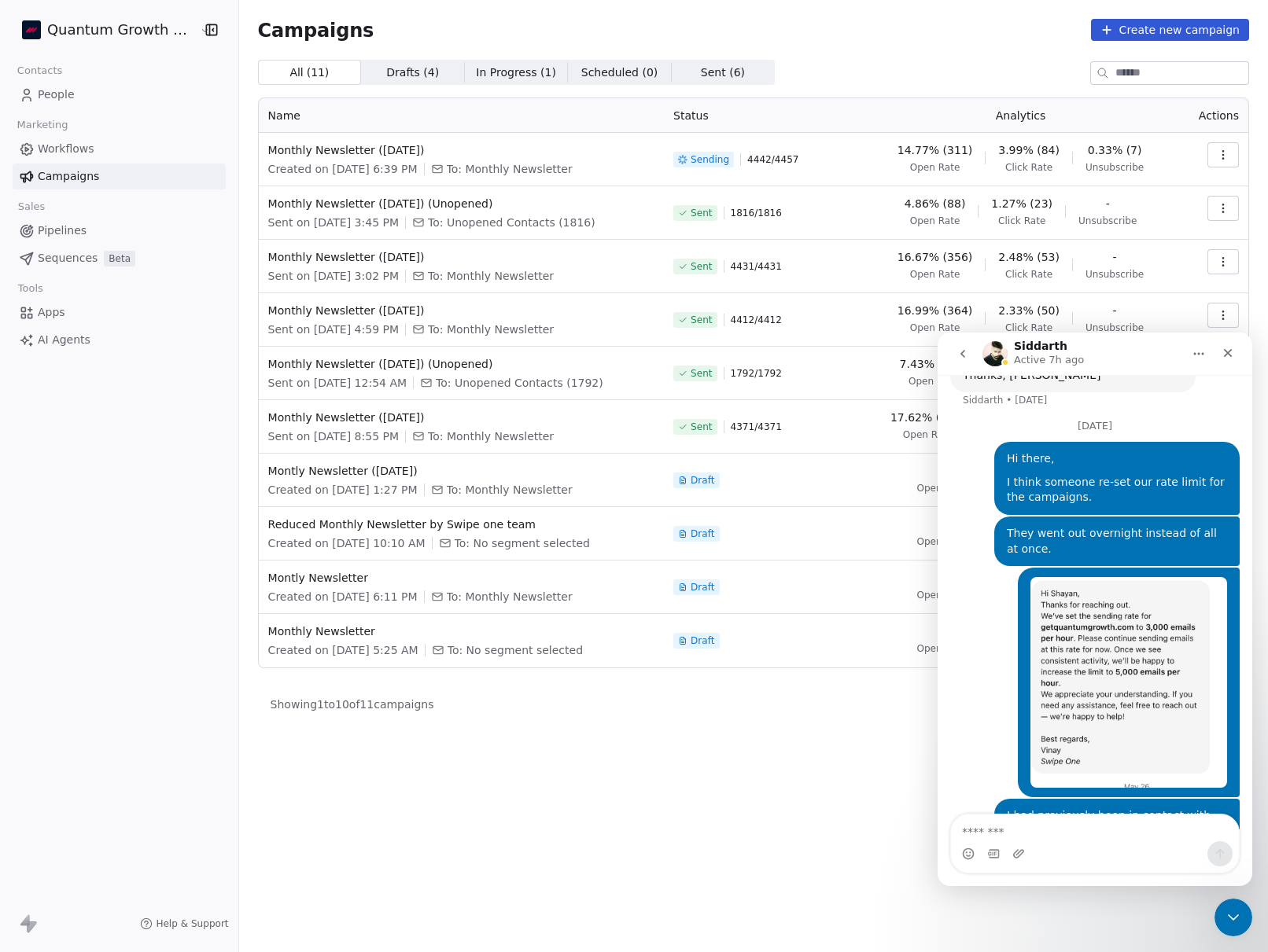
click at [65, 151] on span "Workflows" at bounding box center [65, 149] width 56 height 16
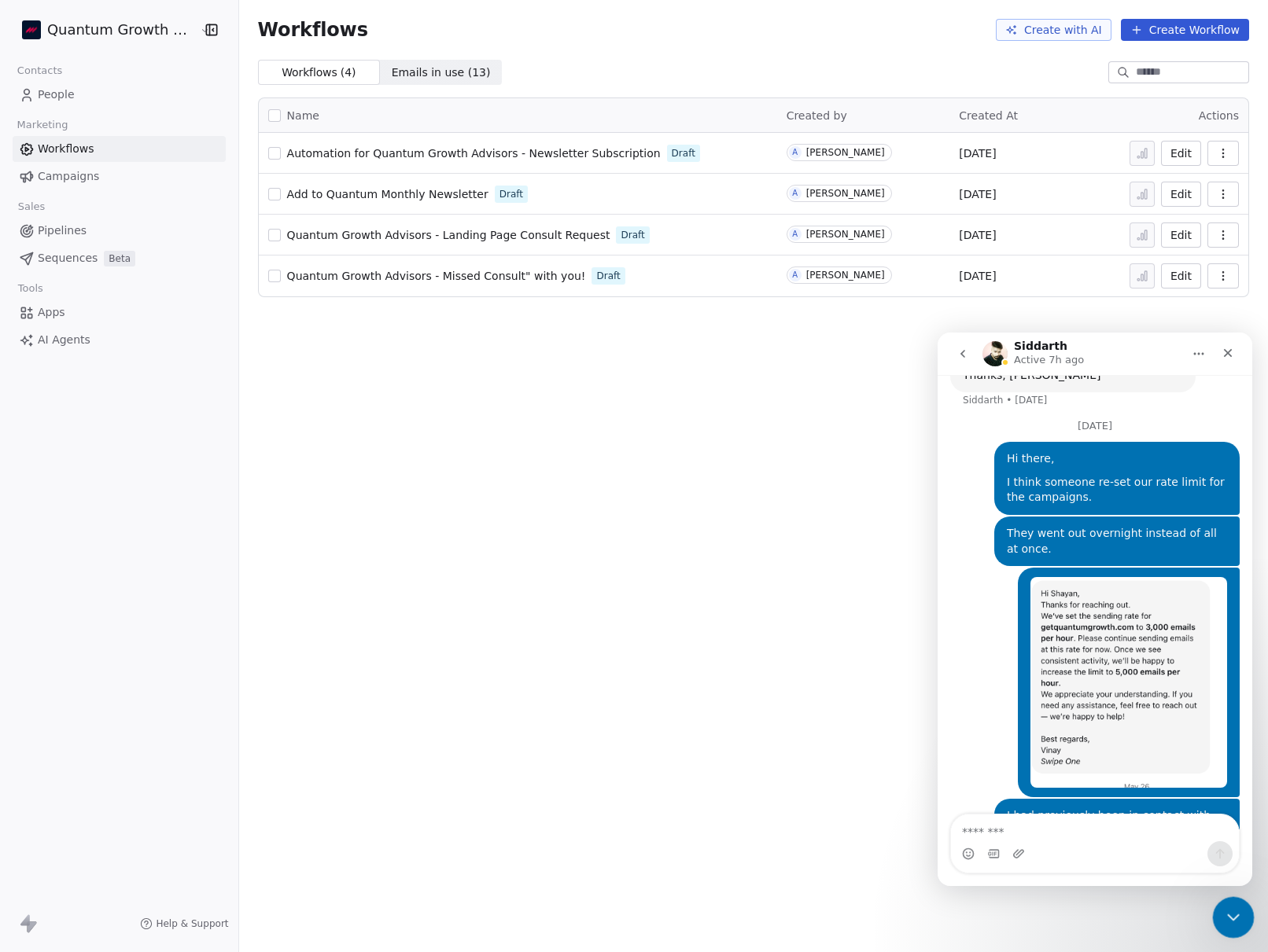
click at [1223, 906] on icon "Close Intercom Messenger" at bounding box center [1230, 915] width 19 height 19
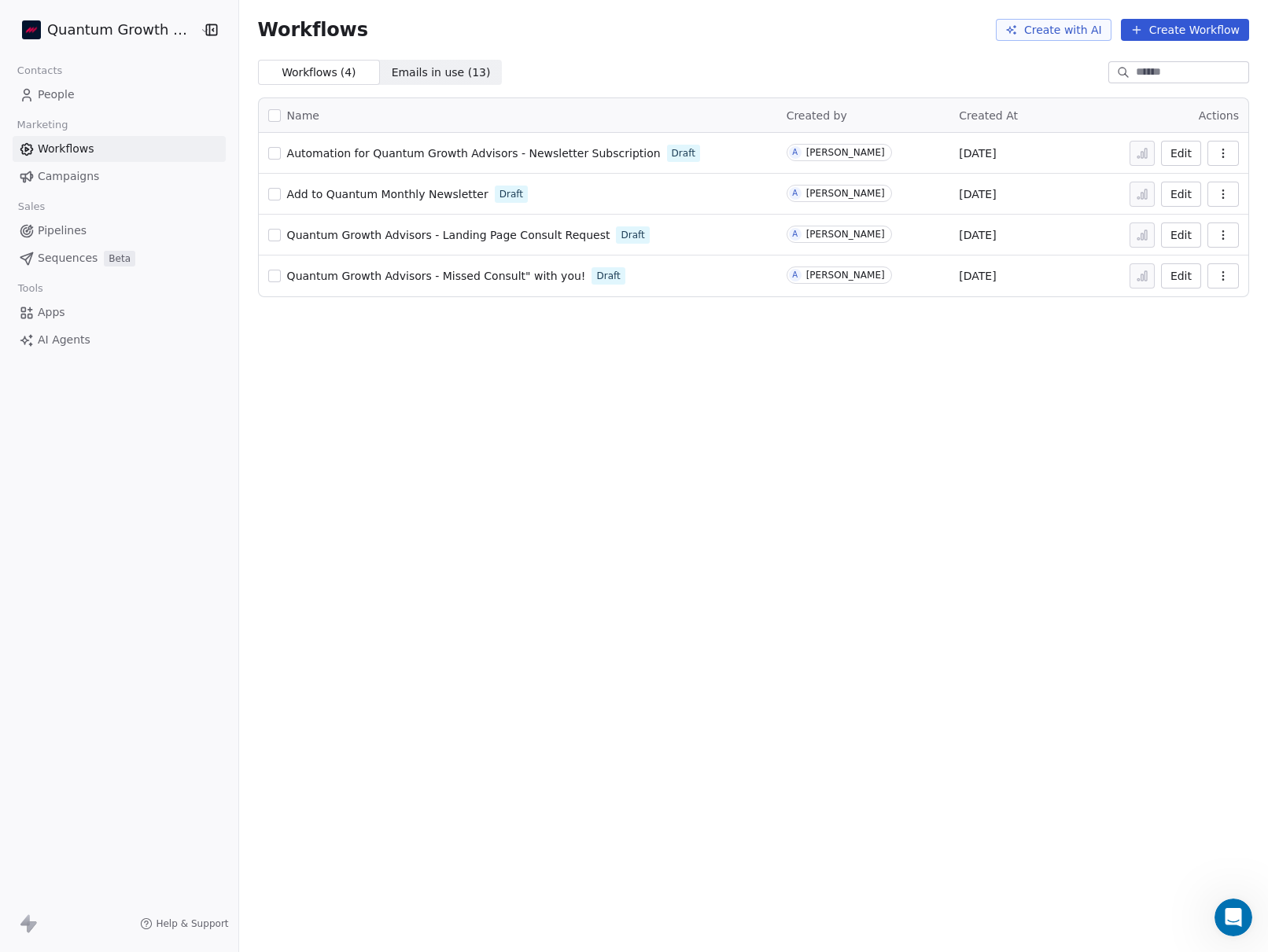
scroll to position [1016, 0]
click at [396, 236] on span "Quantum Growth Advisors - Landing Page Consult Request" at bounding box center [448, 235] width 323 height 12
click at [1189, 236] on button "Edit" at bounding box center [1180, 235] width 40 height 25
